Goal: Information Seeking & Learning: Find specific fact

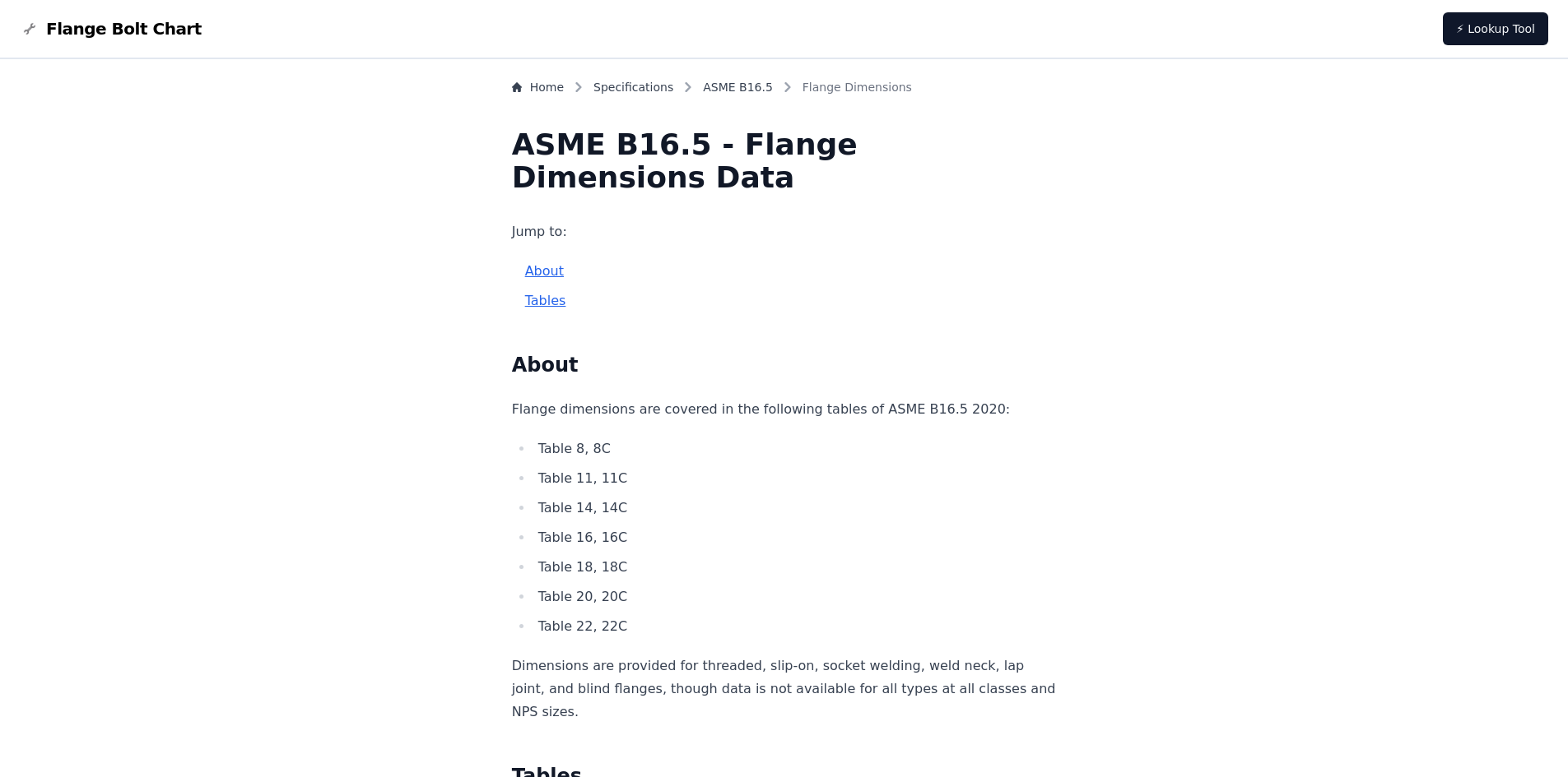
scroll to position [165, 0]
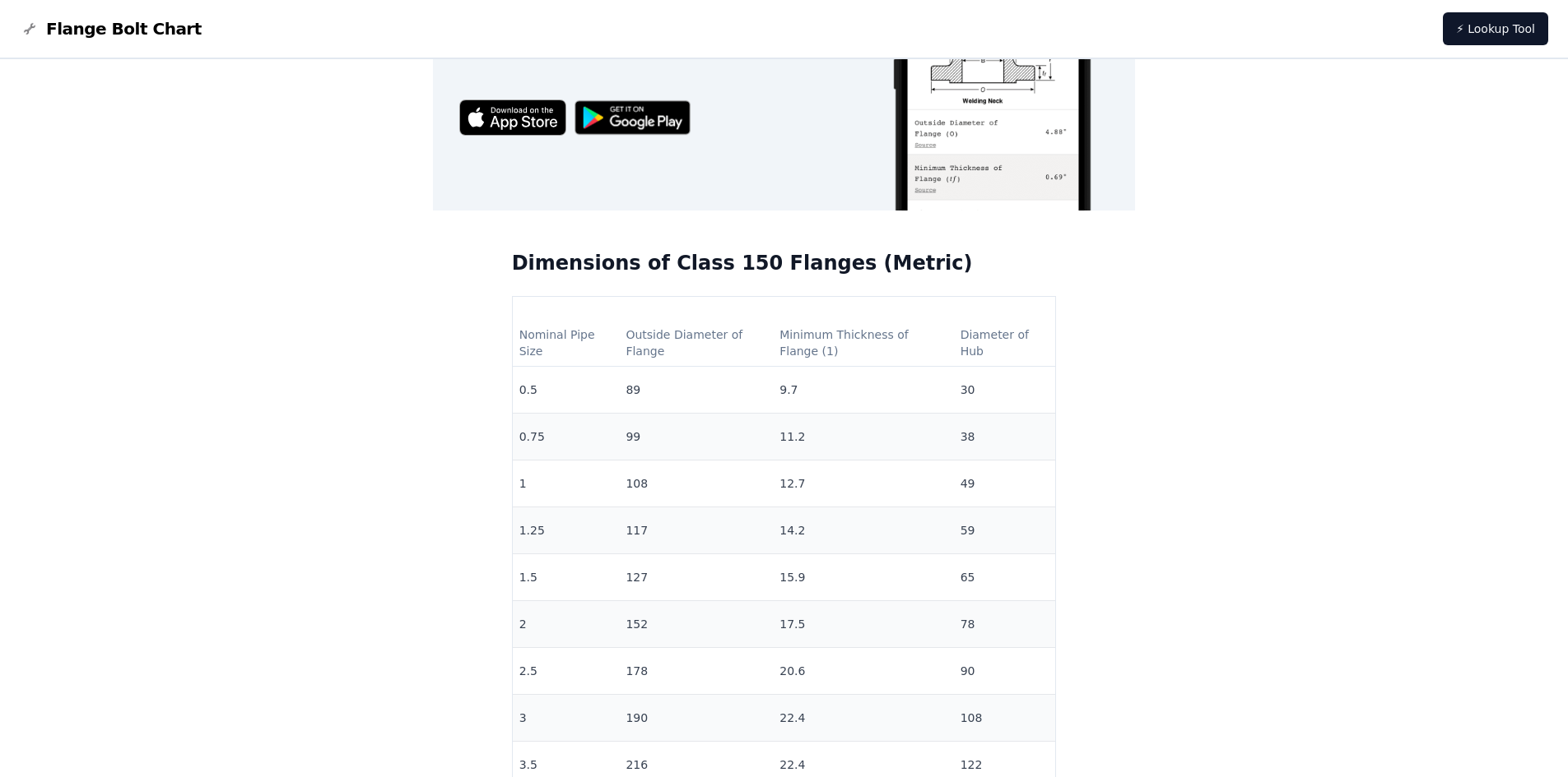
scroll to position [1152, 0]
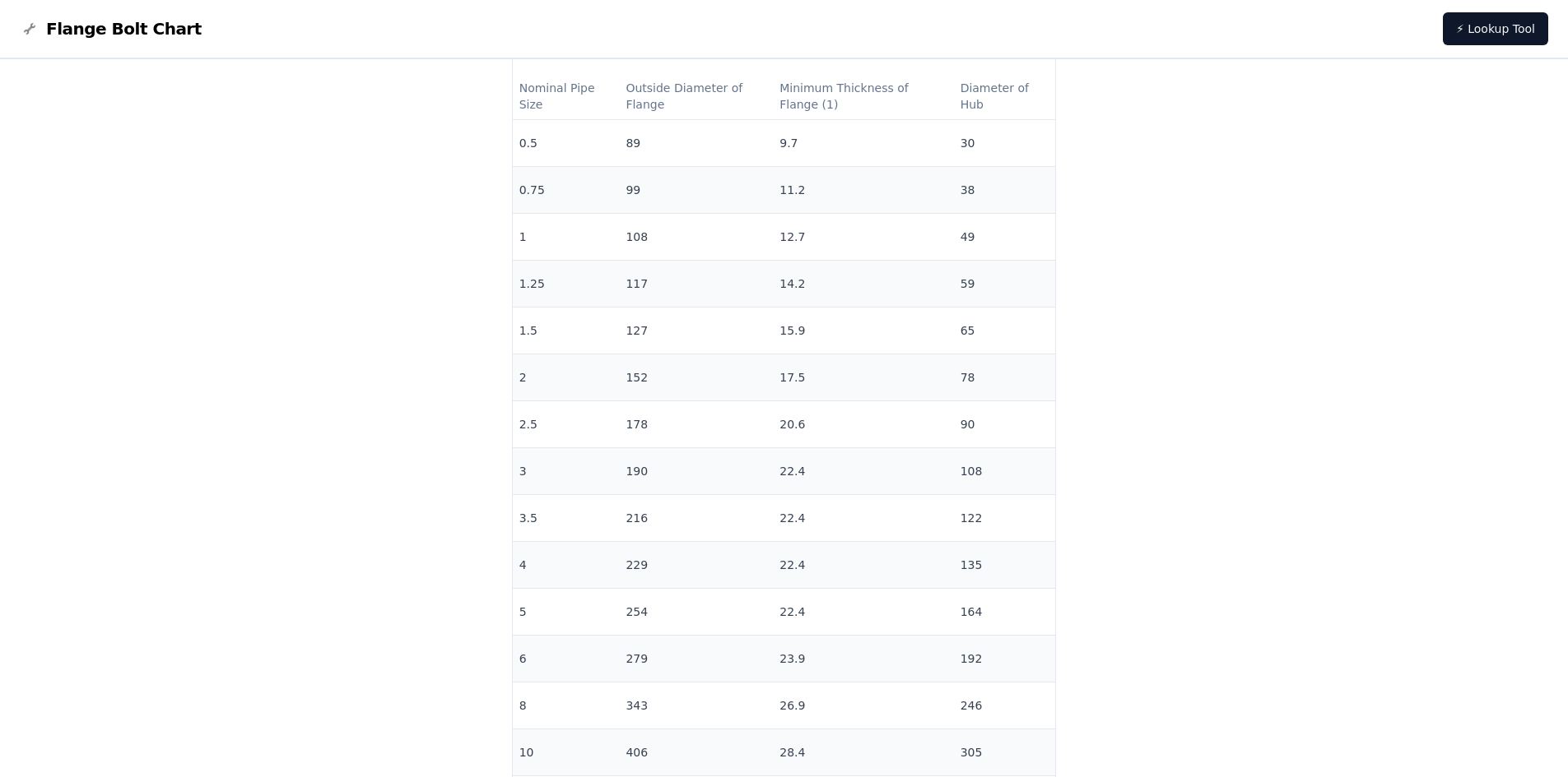
scroll to position [1070, 0]
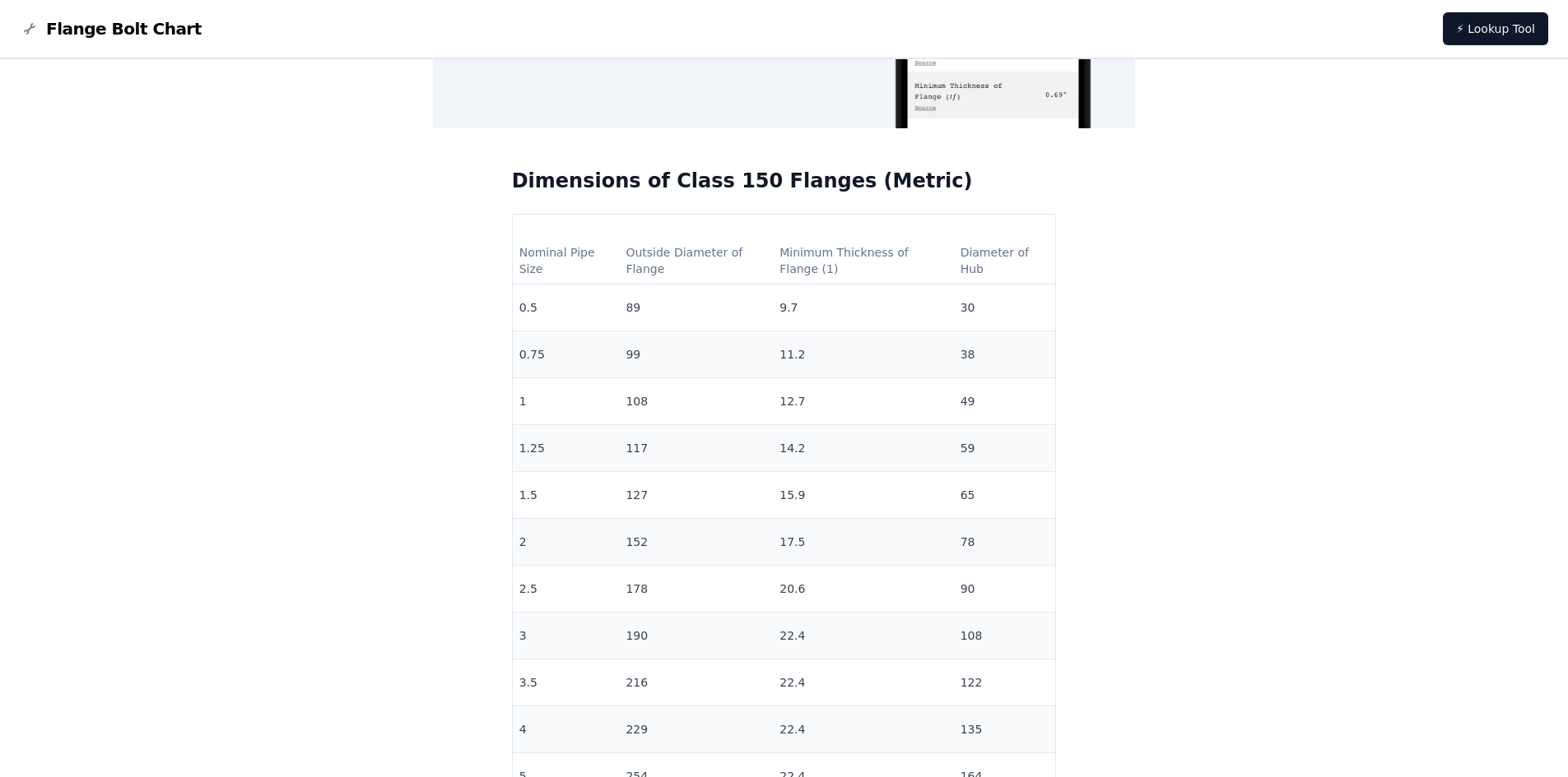
scroll to position [1234, 0]
